Goal: Find specific fact: Find specific fact

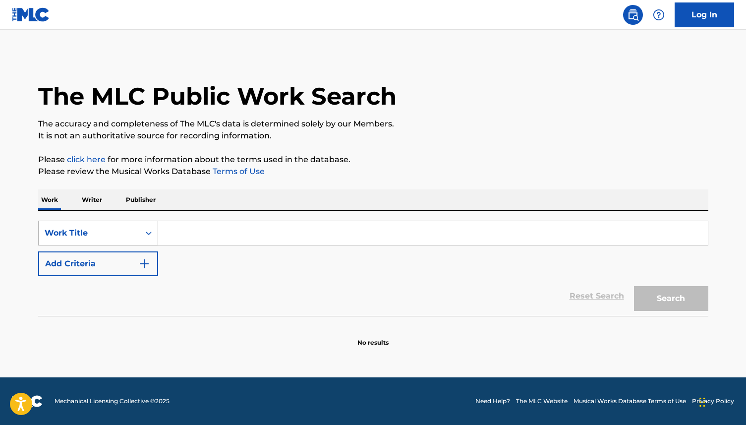
click at [111, 228] on div "Work Title" at bounding box center [89, 233] width 89 height 12
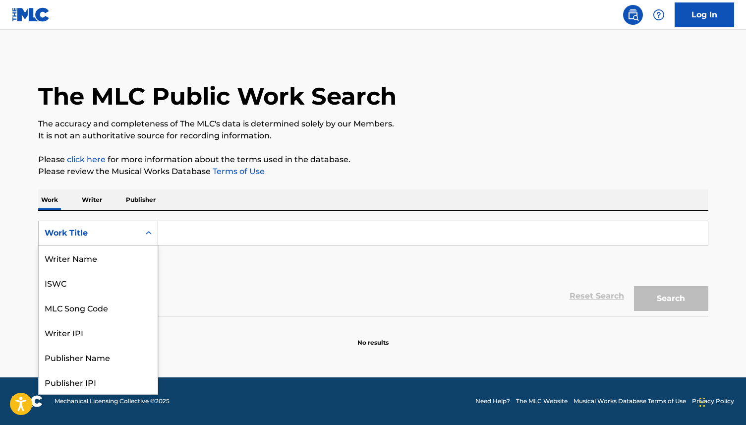
scroll to position [50, 0]
click at [107, 259] on div "MLC Song Code" at bounding box center [98, 258] width 119 height 25
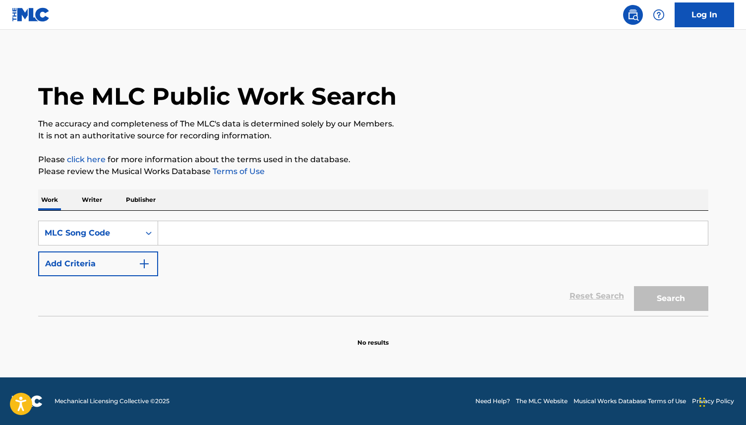
click at [195, 233] on input "Search Form" at bounding box center [433, 233] width 550 height 24
paste input "PO7FZE"
click at [670, 299] on button "Search" at bounding box center [671, 298] width 74 height 25
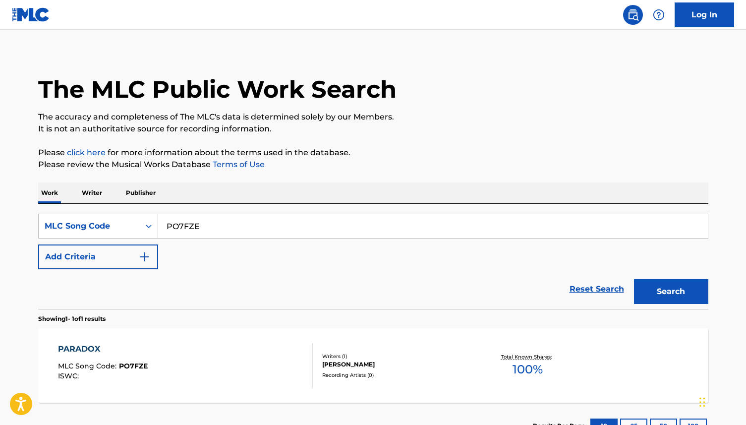
scroll to position [8, 0]
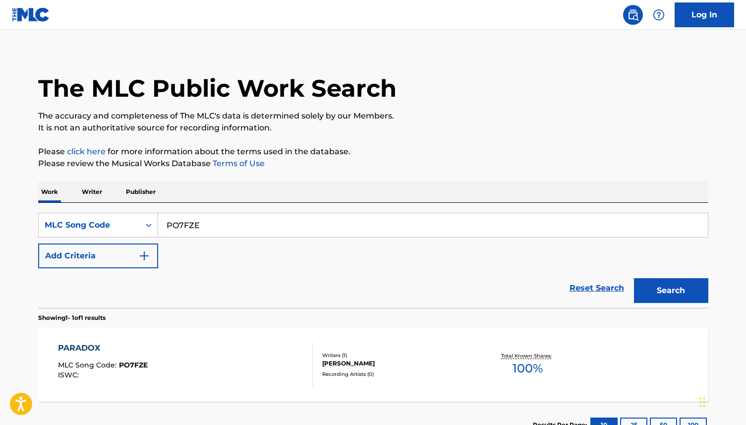
click at [213, 222] on input "PO7FZE" at bounding box center [433, 225] width 550 height 24
drag, startPoint x: 192, startPoint y: 221, endPoint x: 144, endPoint y: 212, distance: 48.9
click at [145, 212] on div "SearchWithCriteriae6ac0598-dfc7-44f8-bfa8-acec26310a1c MLC Song Code PO7FZE Add…" at bounding box center [373, 255] width 671 height 105
paste input "GAZ"
type input "PO7GAZ"
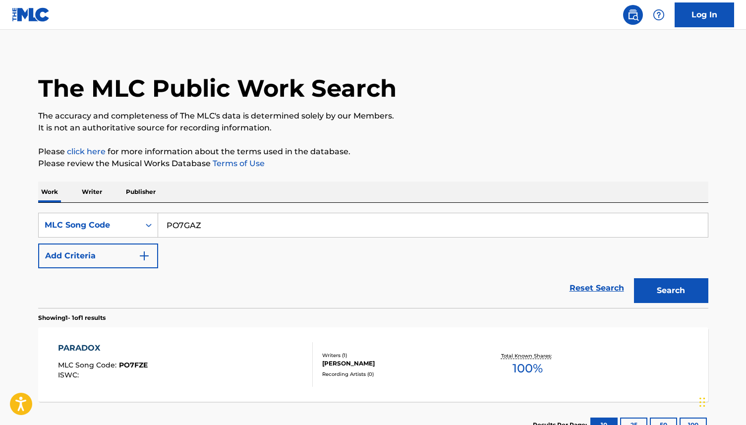
click at [651, 288] on button "Search" at bounding box center [671, 290] width 74 height 25
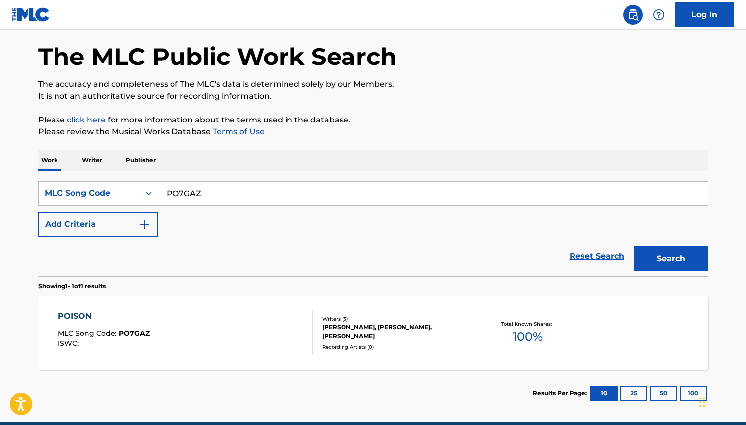
scroll to position [44, 0]
